Goal: Transaction & Acquisition: Purchase product/service

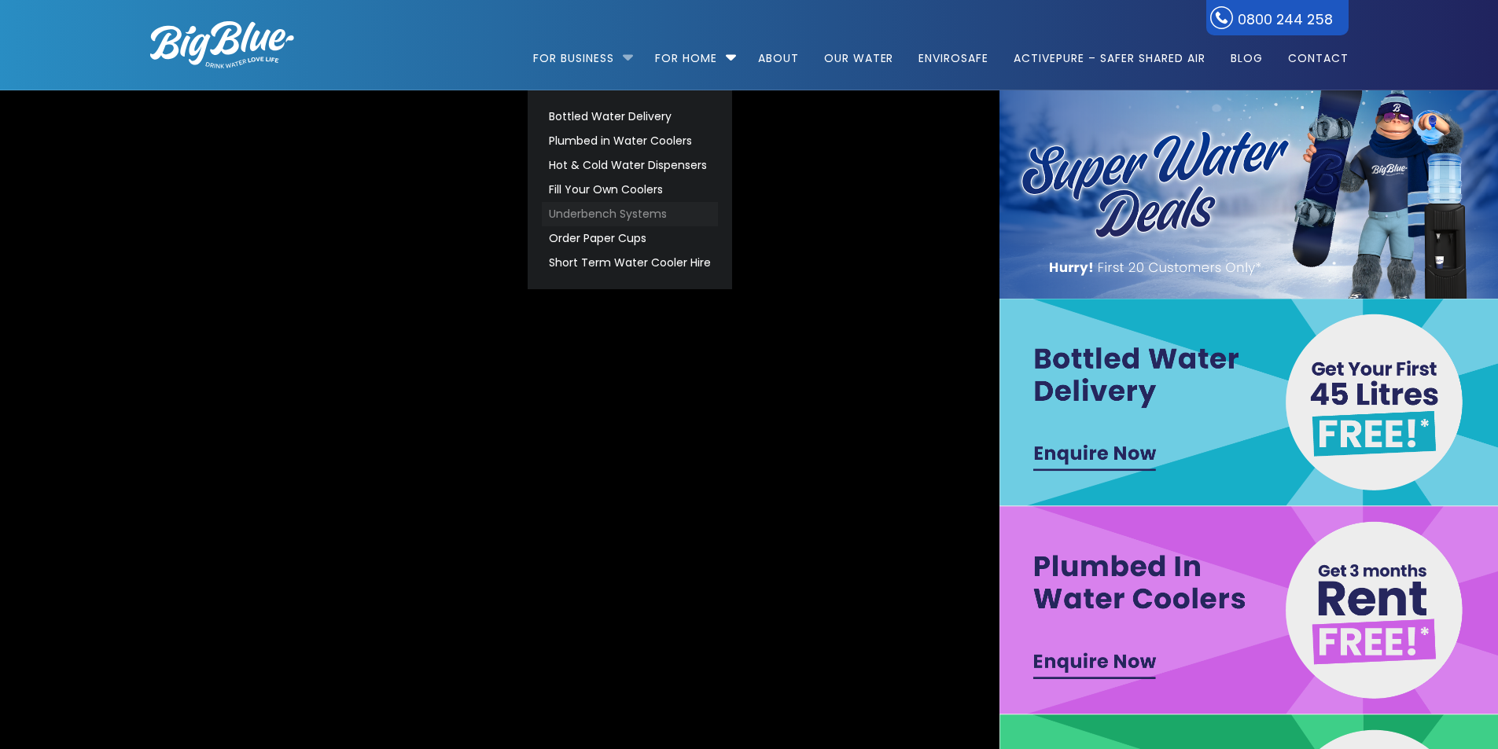
click at [612, 216] on link "Underbench Systems" at bounding box center [630, 214] width 176 height 24
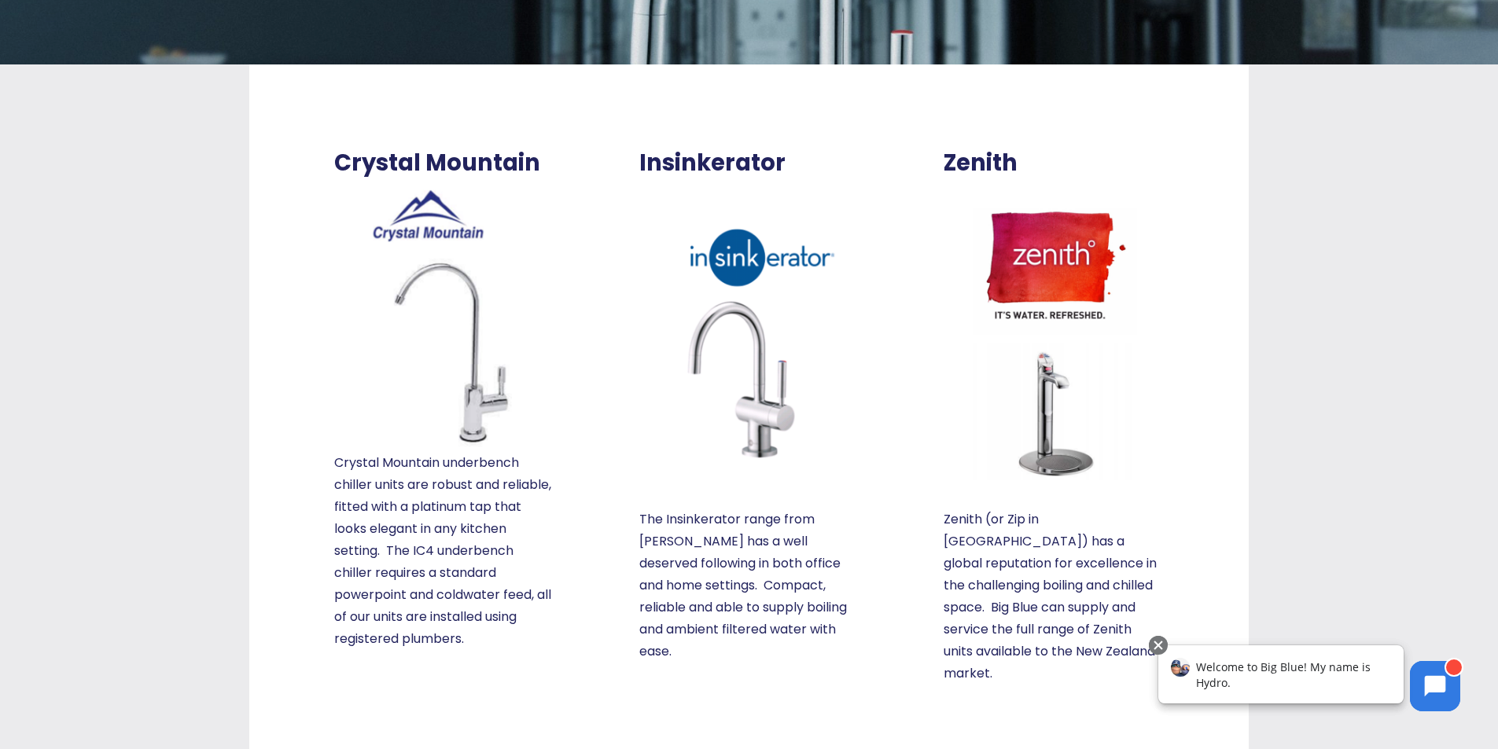
scroll to position [314, 0]
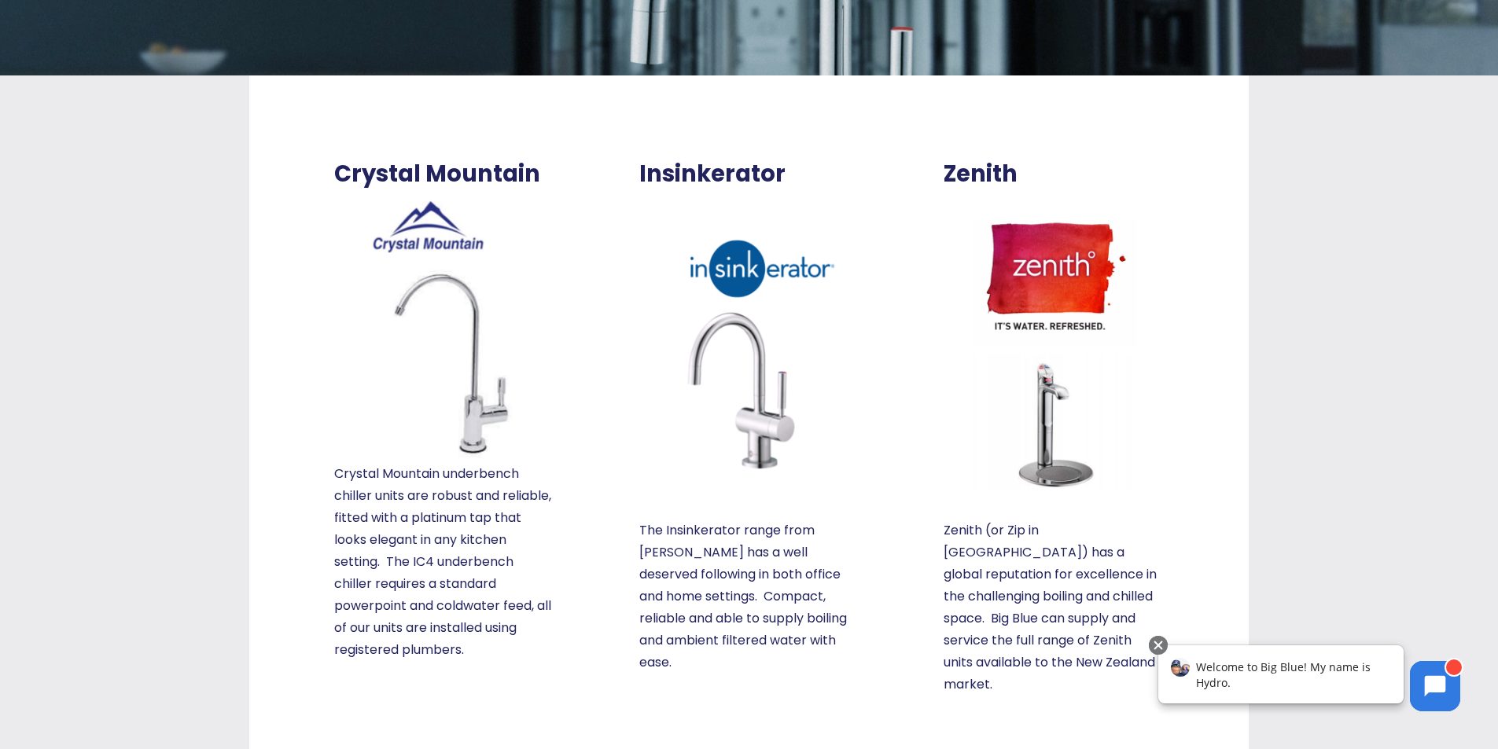
click at [448, 310] on img at bounding box center [444, 325] width 220 height 275
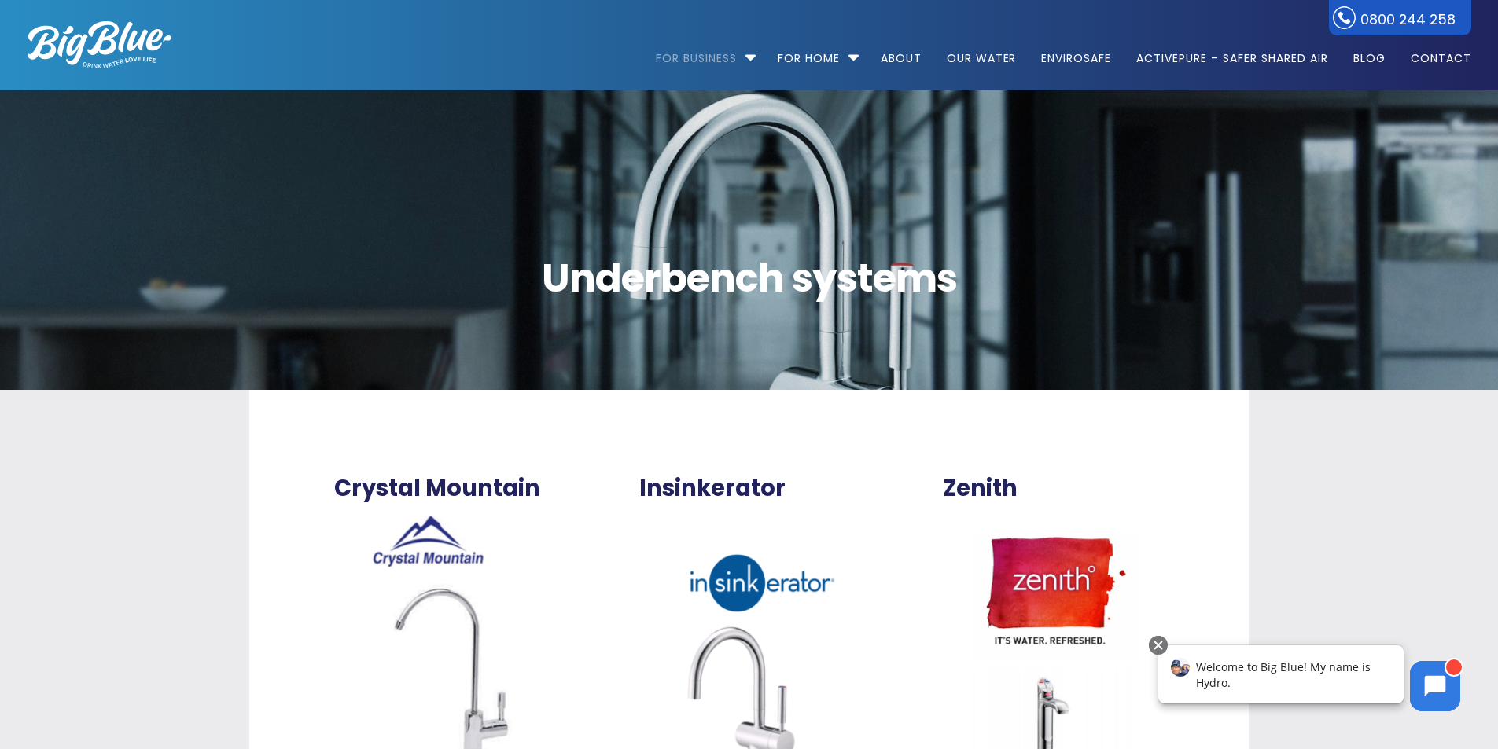
click at [120, 36] on img at bounding box center [100, 44] width 144 height 47
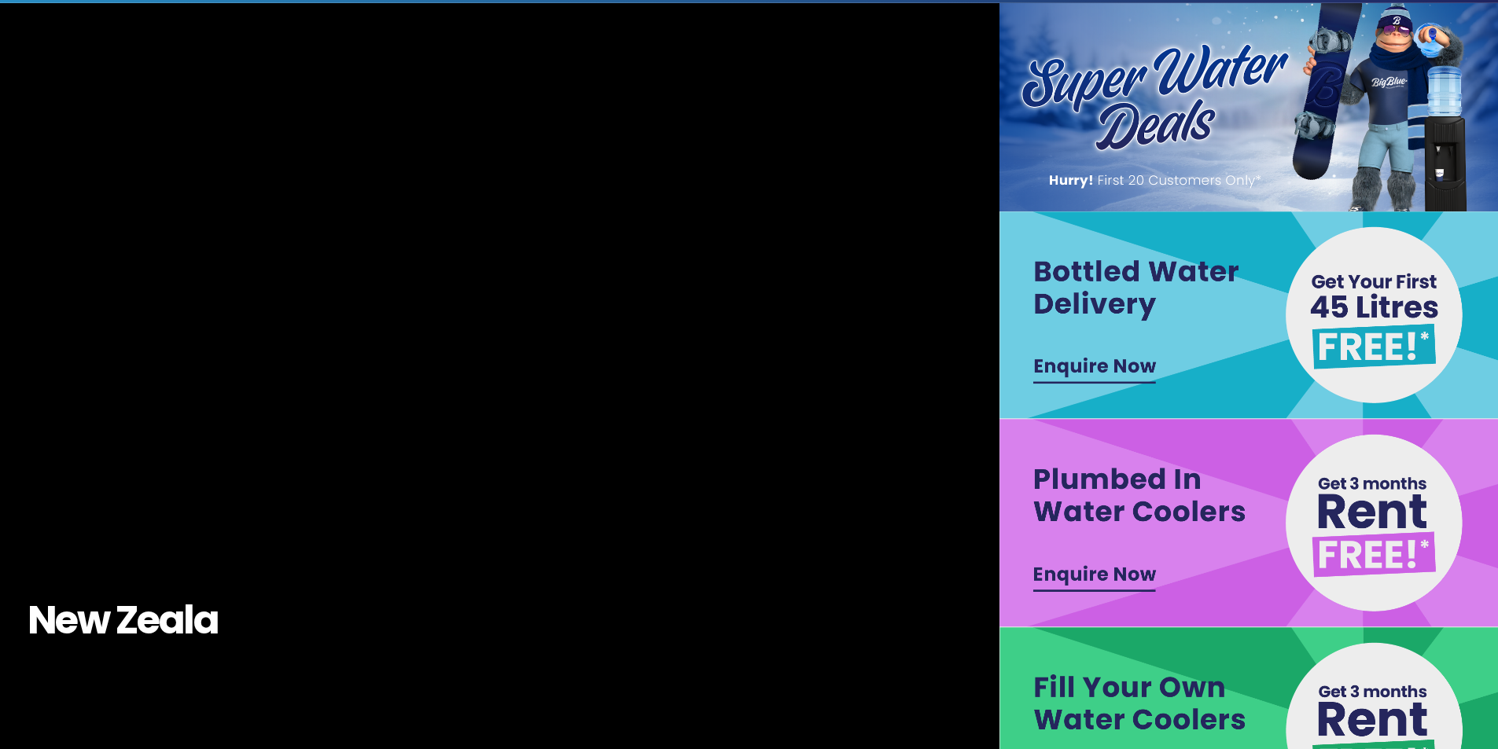
scroll to position [157, 0]
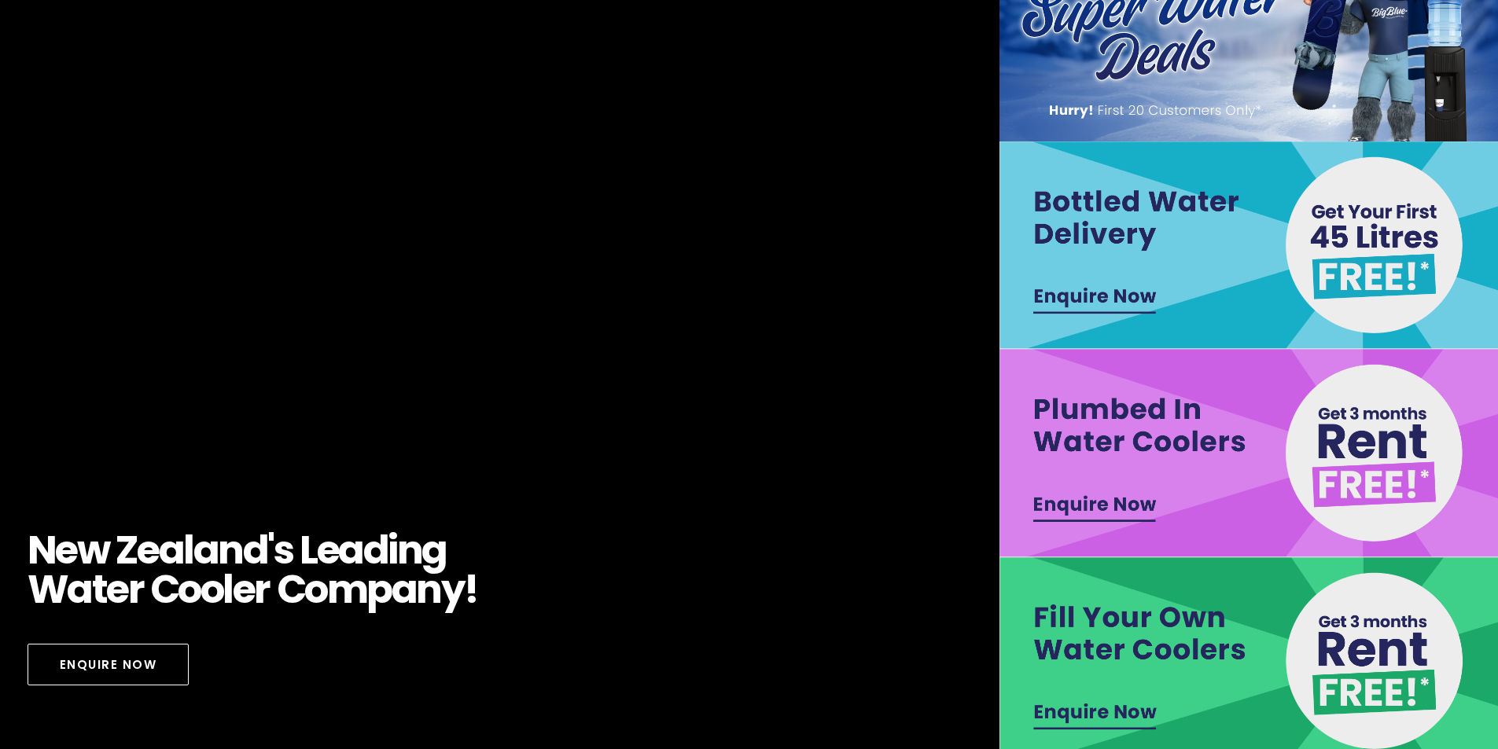
click at [1357, 438] on img at bounding box center [1249, 453] width 500 height 208
